Goal: Information Seeking & Learning: Learn about a topic

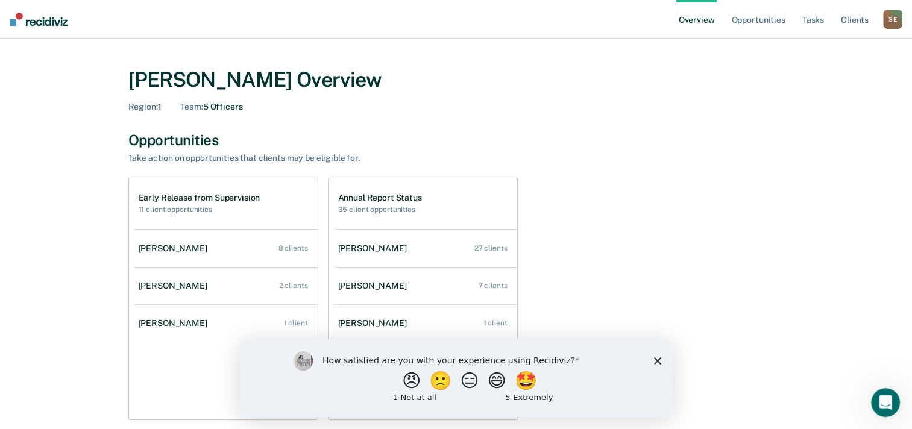
click at [654, 362] on icon "Close survey" at bounding box center [656, 360] width 7 height 7
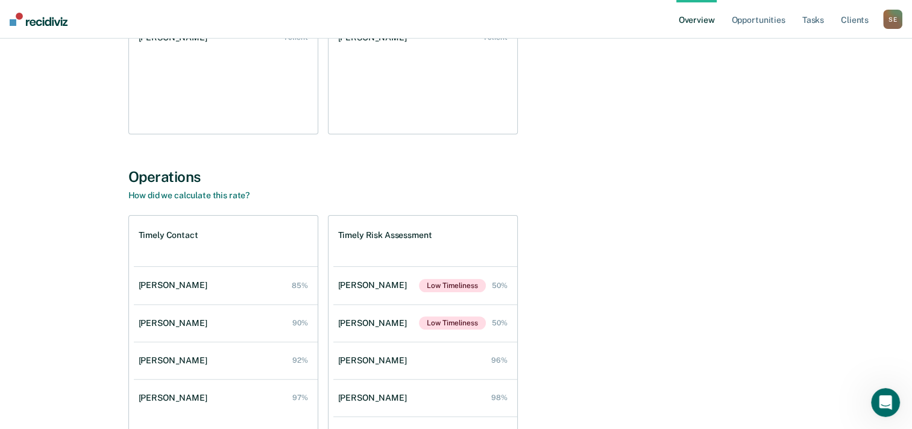
scroll to position [75, 0]
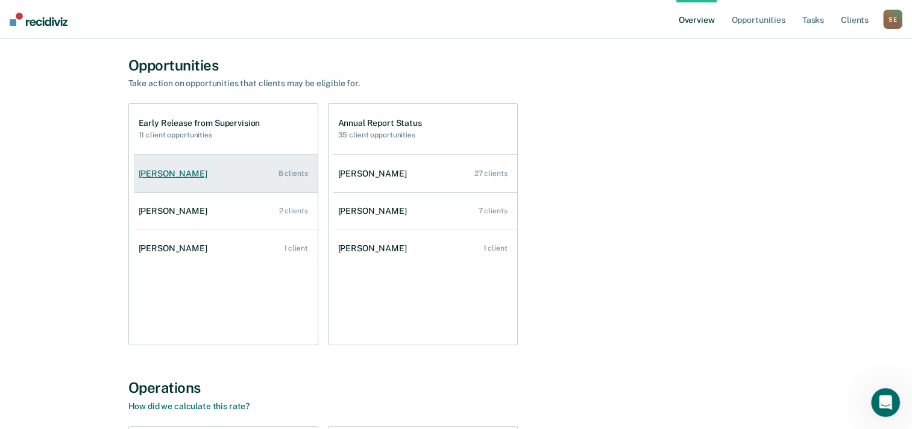
click at [153, 165] on link "[PERSON_NAME] 8 clients" at bounding box center [226, 174] width 184 height 34
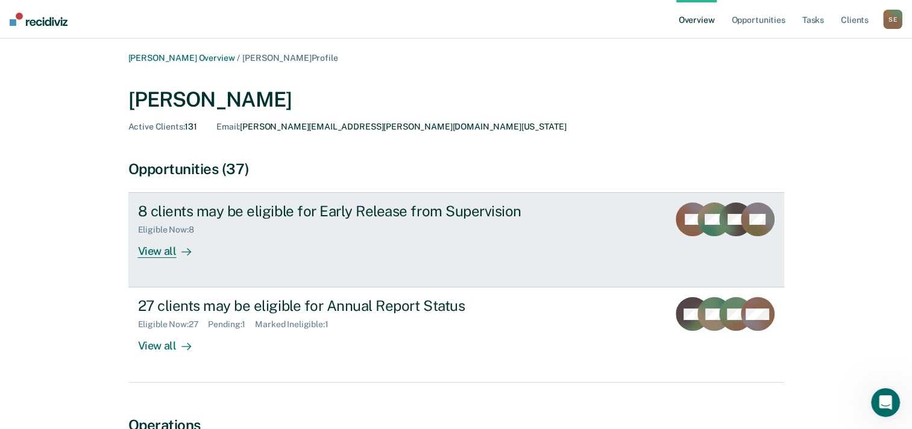
click at [177, 253] on div at bounding box center [184, 252] width 14 height 14
click at [747, 224] on icon at bounding box center [764, 228] width 49 height 45
